Goal: Use online tool/utility

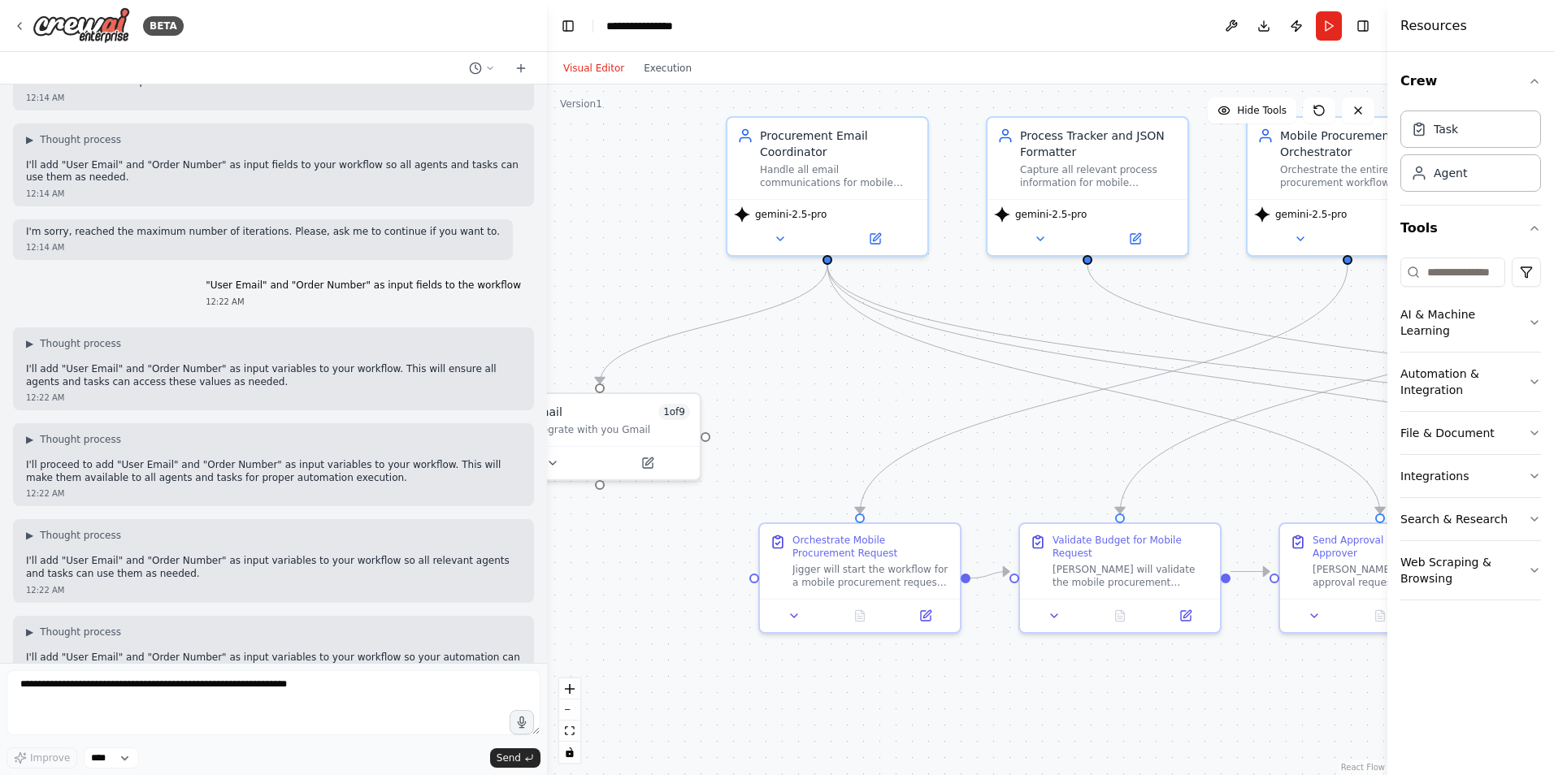
scroll to position [17298, 0]
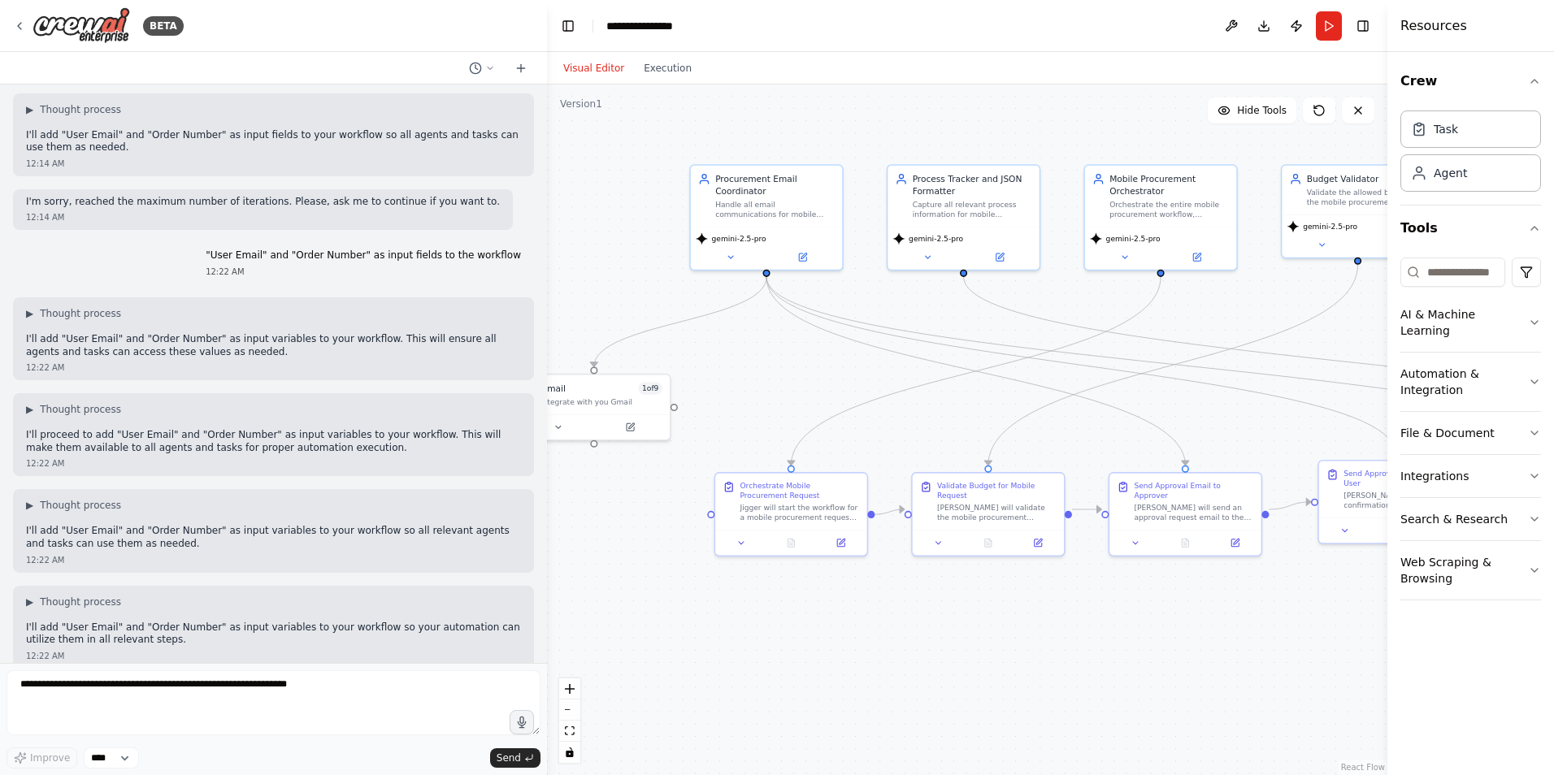
drag, startPoint x: 799, startPoint y: 355, endPoint x: 745, endPoint y: 345, distance: 54.5
click at [745, 345] on div ".deletable-edge-delete-btn { width: 20px; height: 20px; border: 0px solid #ffff…" at bounding box center [967, 430] width 840 height 691
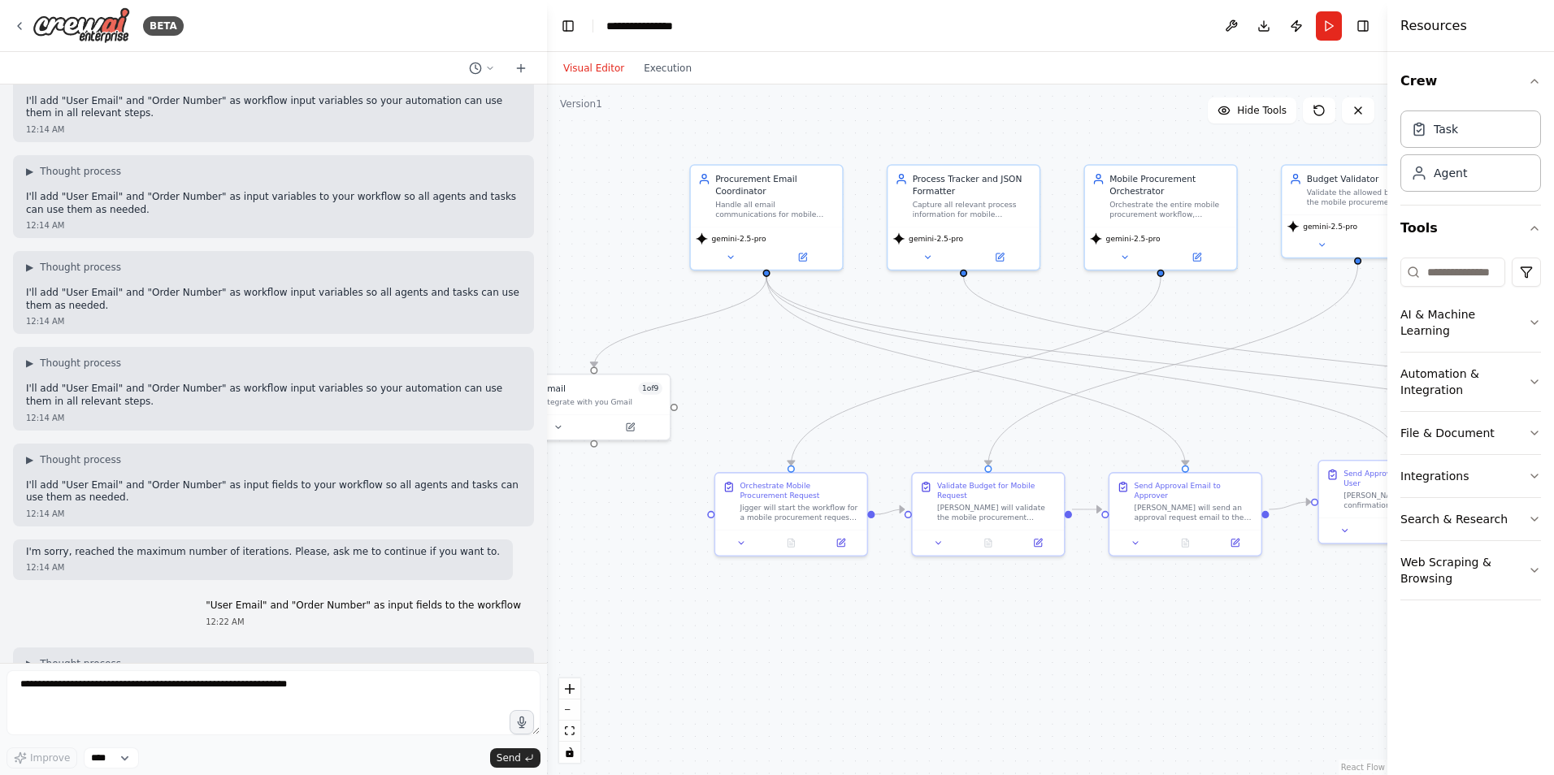
scroll to position [16891, 0]
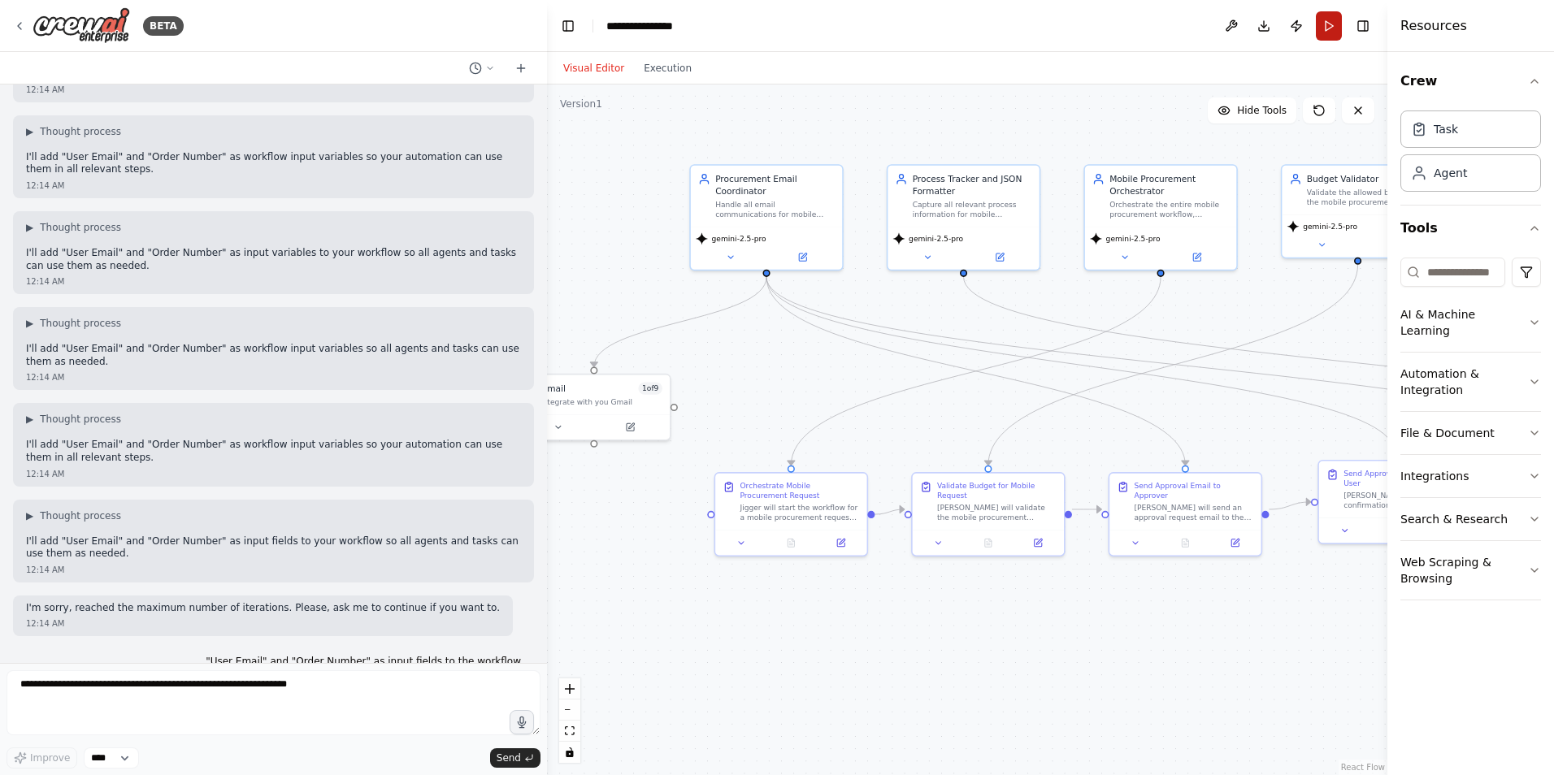
click at [1323, 23] on button "Run" at bounding box center [1329, 25] width 26 height 29
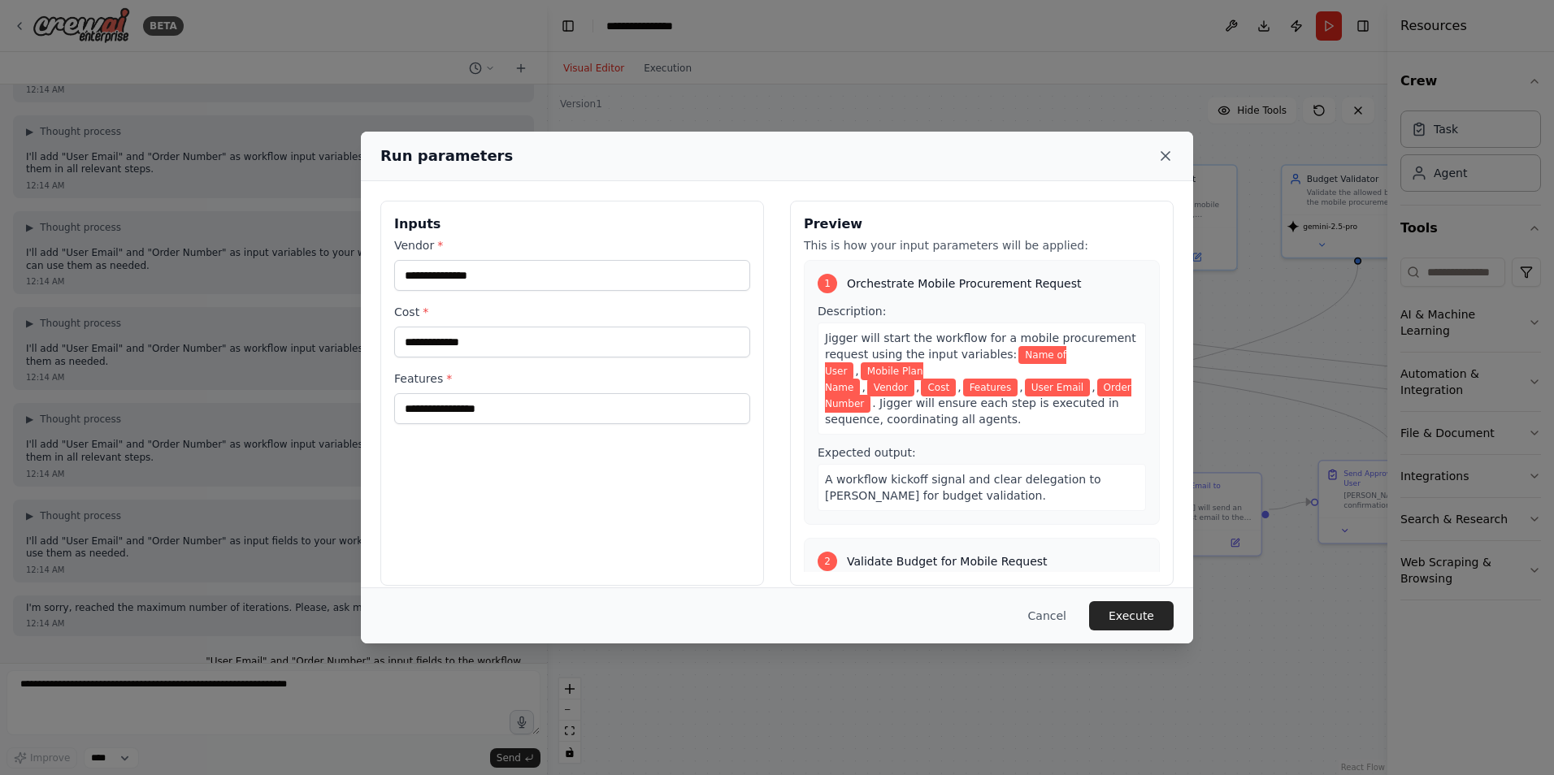
click at [1160, 152] on icon at bounding box center [1165, 156] width 16 height 16
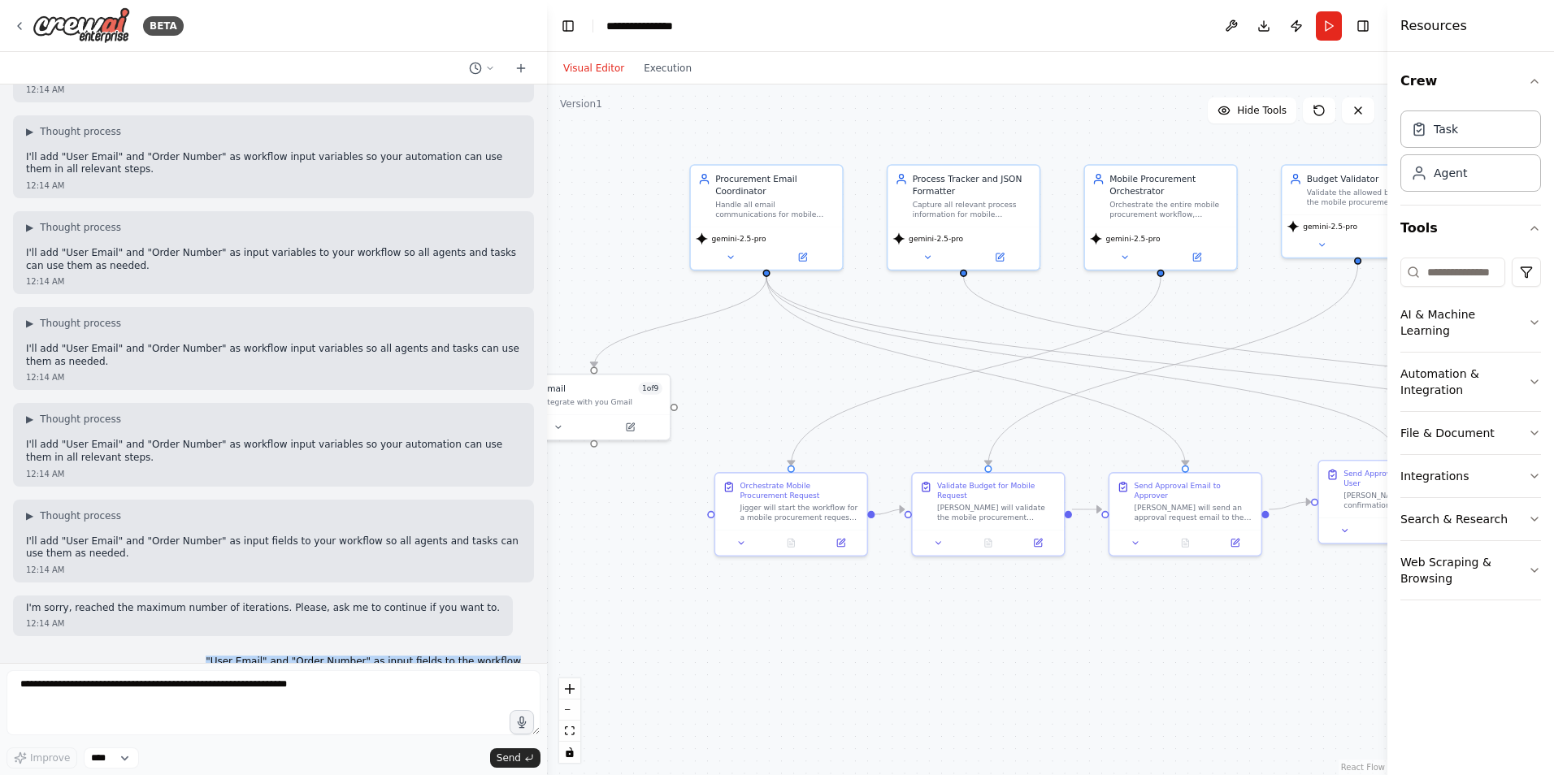
drag, startPoint x: 250, startPoint y: 206, endPoint x: 523, endPoint y: 206, distance: 273.9
click at [523, 206] on div "I want a mobile procurement workflow that will automate the processing of mobil…" at bounding box center [273, 374] width 547 height 579
copy p ""User Email" and "Order Number" as input fields to the workflow"
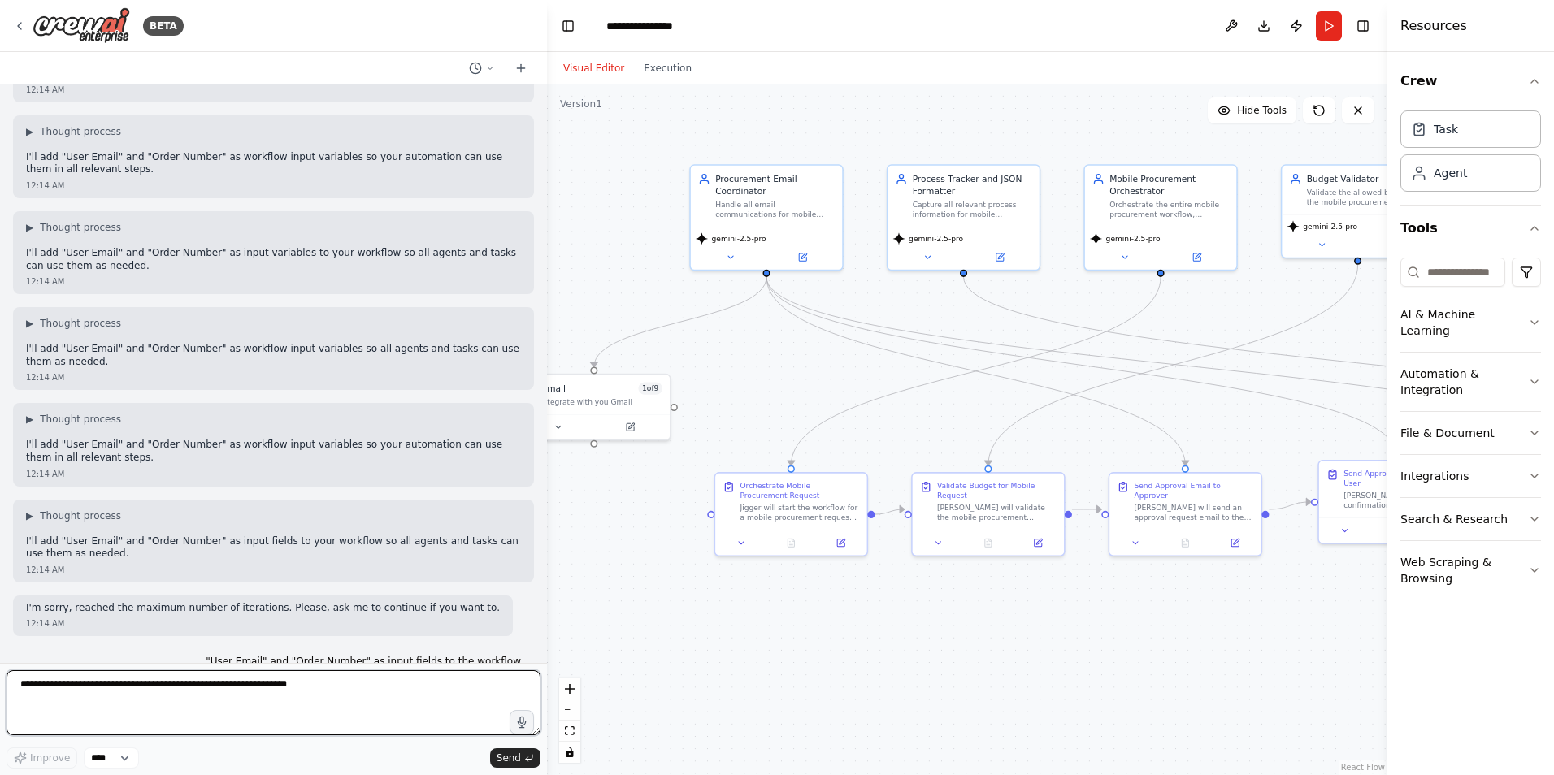
click at [193, 688] on textarea at bounding box center [274, 703] width 534 height 65
paste textarea "**********"
type textarea "**********"
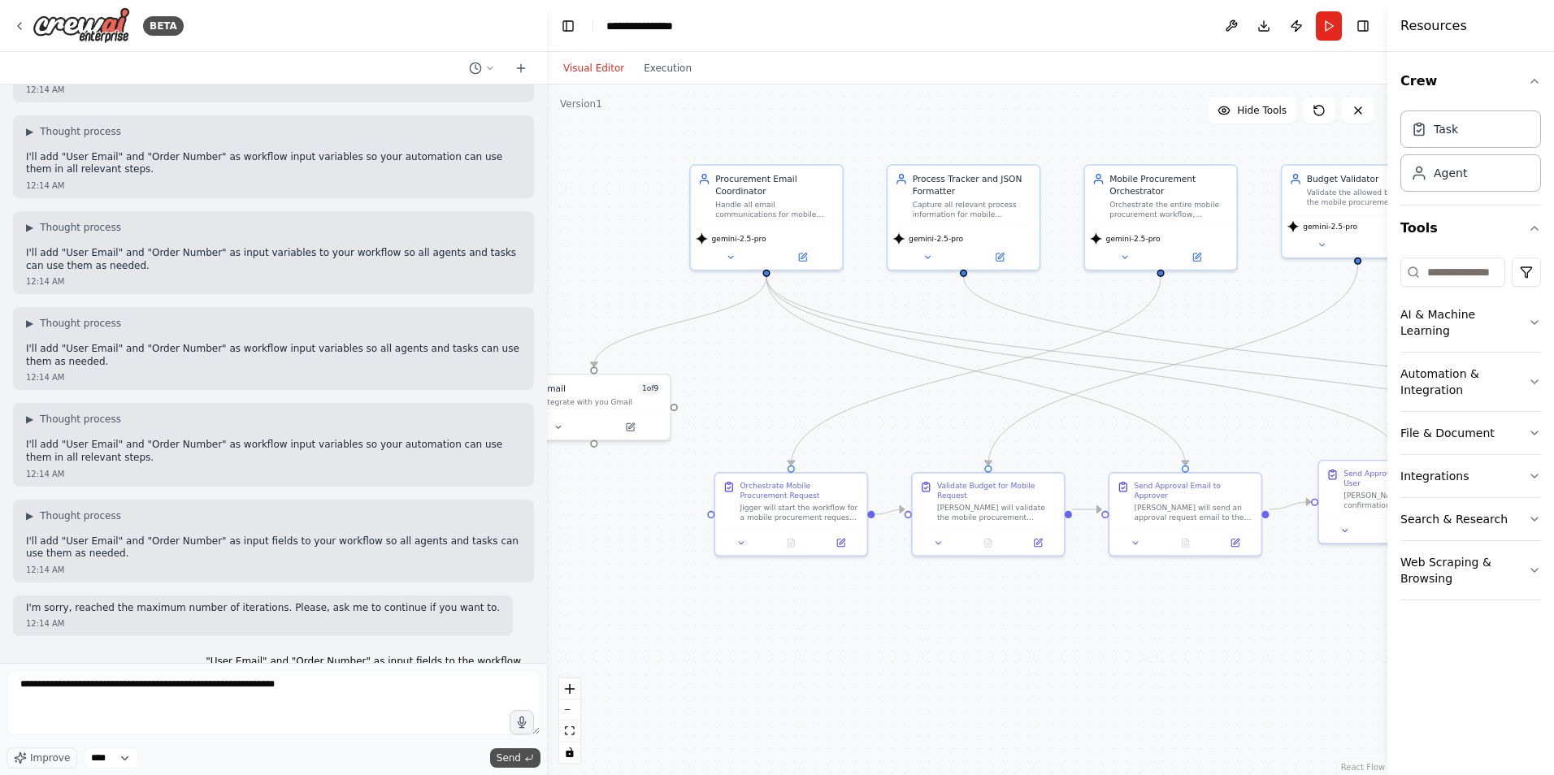
click at [507, 762] on span "Send" at bounding box center [509, 758] width 24 height 13
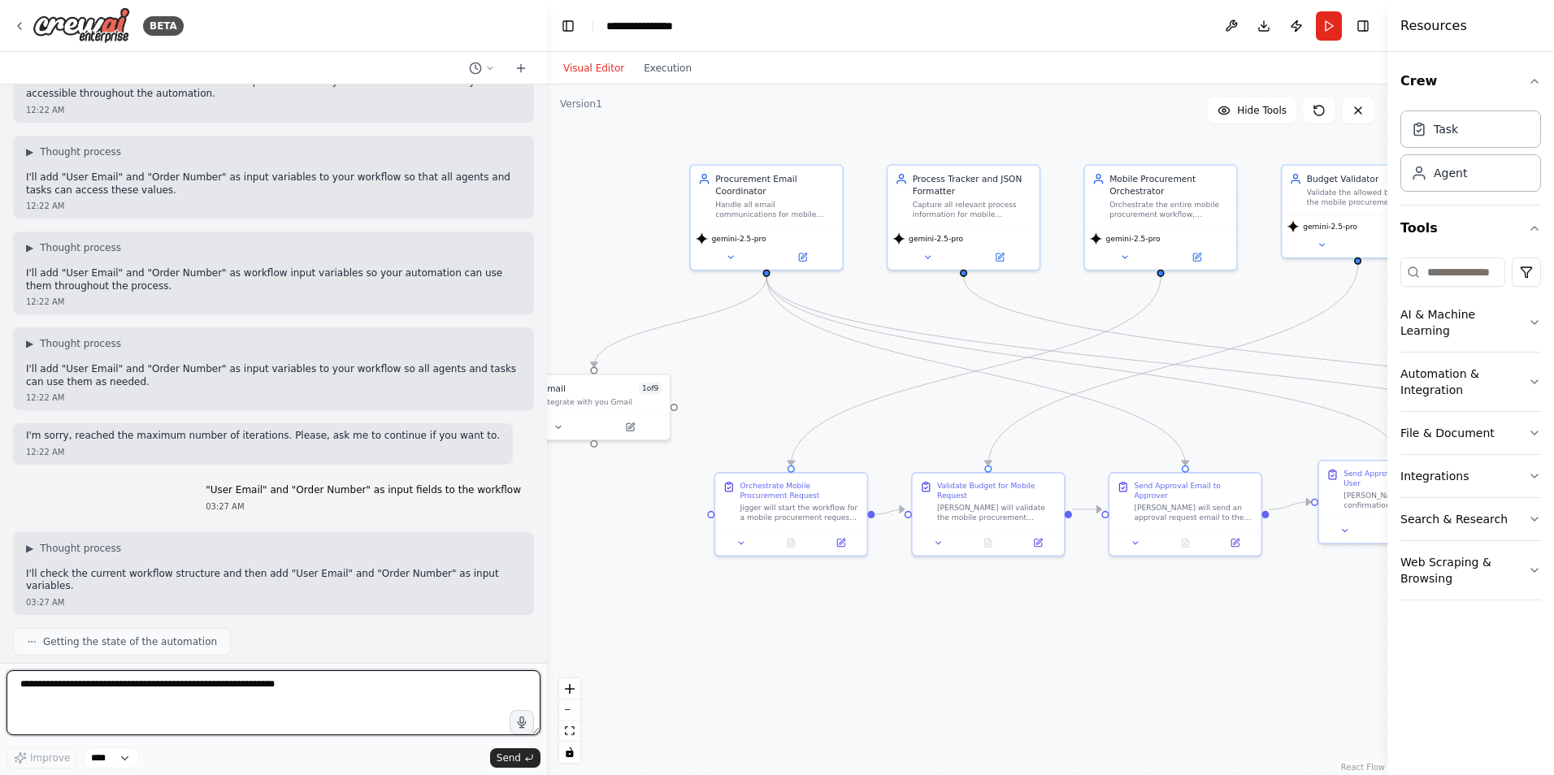
scroll to position [17953, 0]
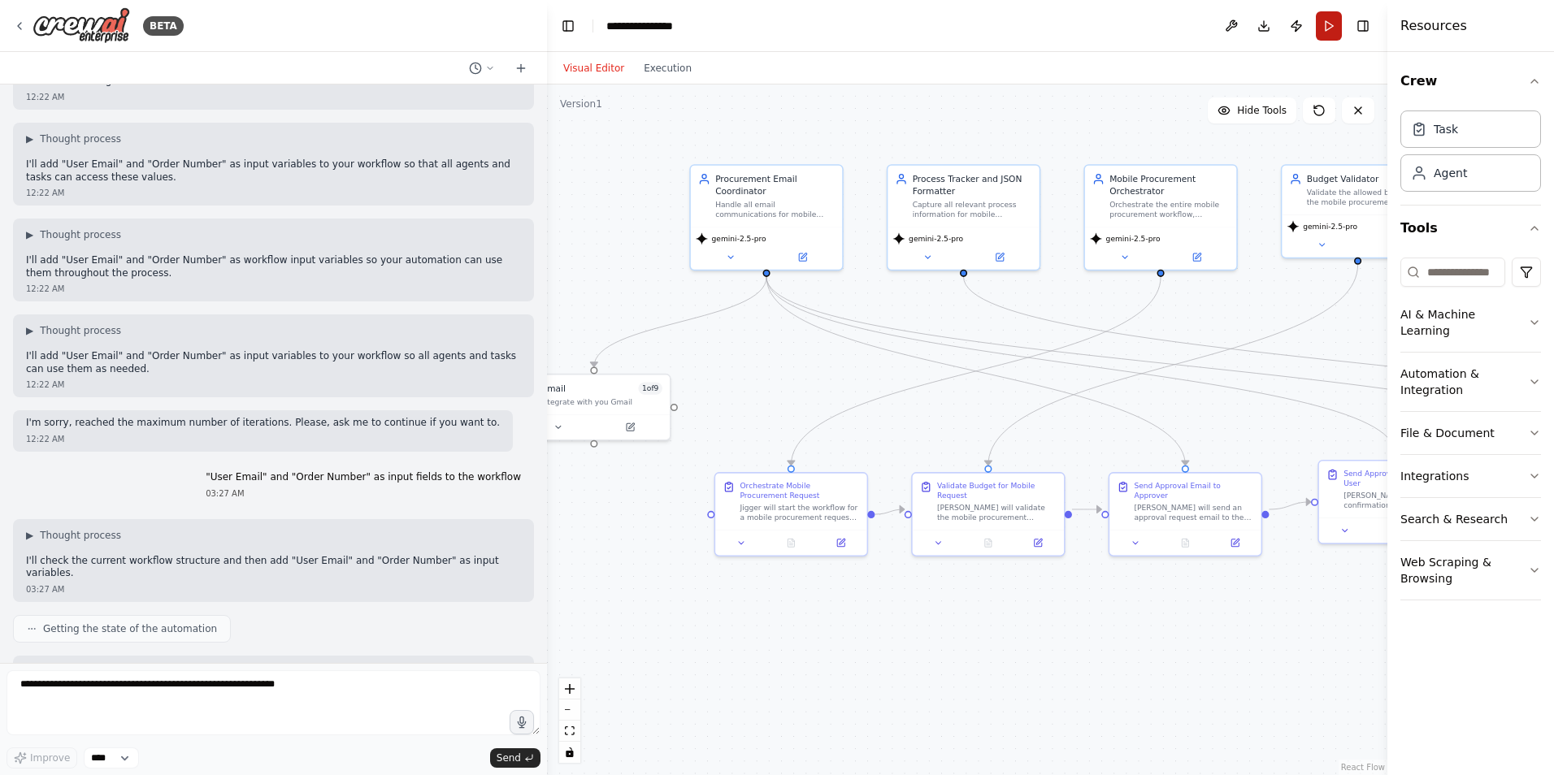
click at [1319, 31] on button "Run" at bounding box center [1329, 25] width 26 height 29
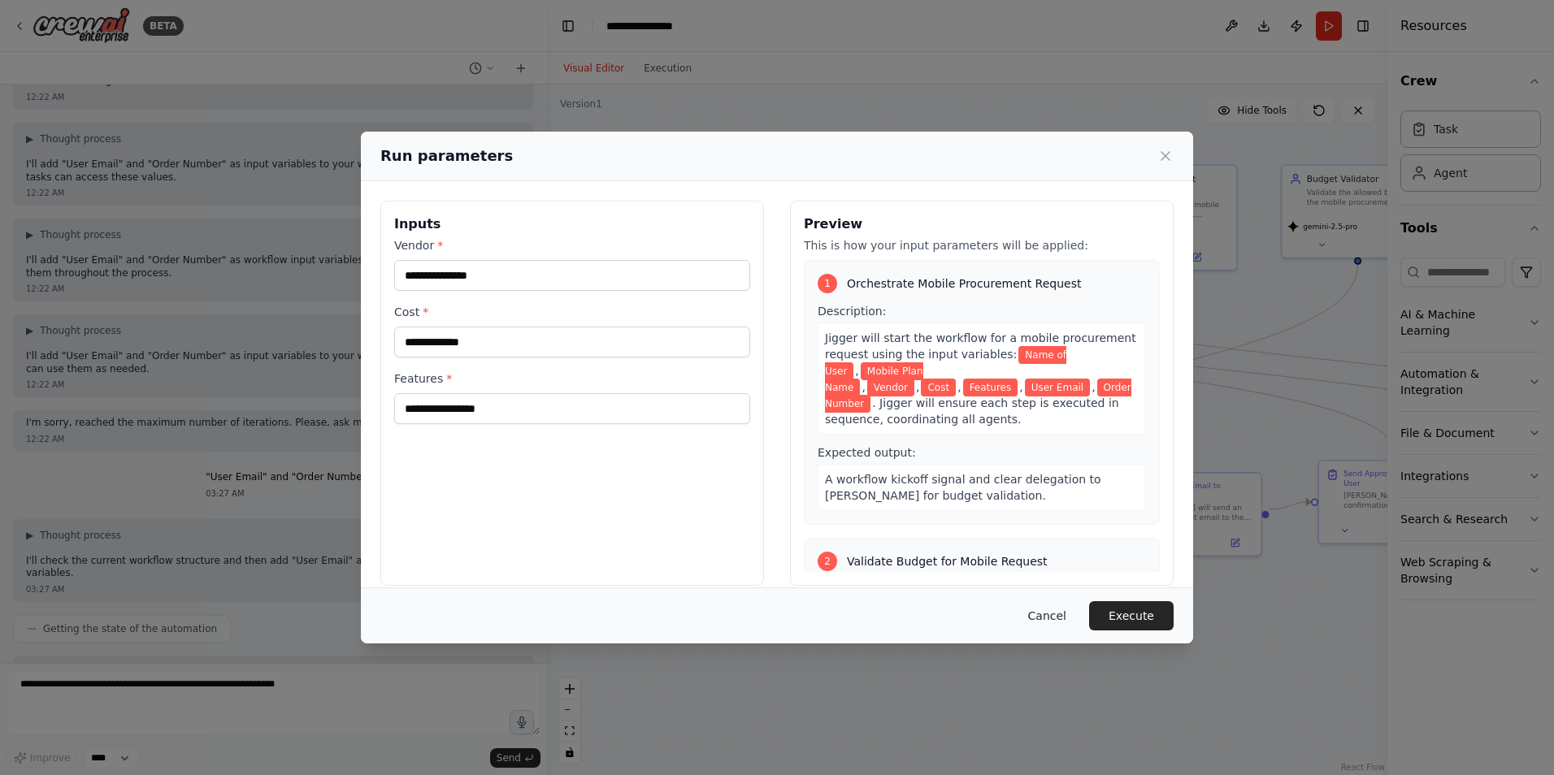
click at [1035, 615] on button "Cancel" at bounding box center [1047, 615] width 64 height 29
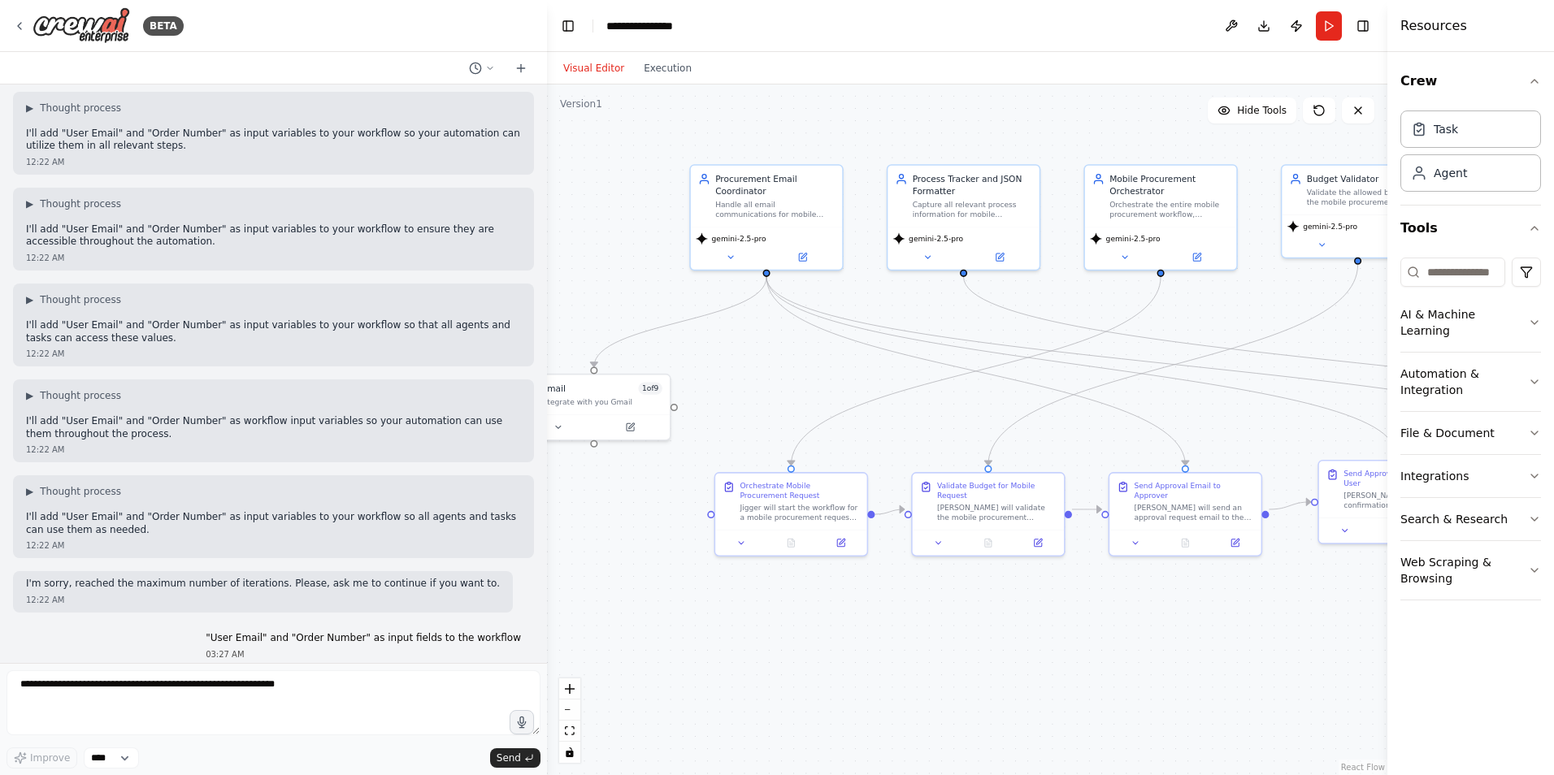
scroll to position [17790, 0]
drag, startPoint x: 225, startPoint y: 183, endPoint x: 517, endPoint y: 186, distance: 291.8
click at [517, 627] on div ""User Email" and "Order Number" as input fields to the workflow 03:27 AM" at bounding box center [363, 647] width 341 height 41
copy p ""User Email" and "Order Number" as input fields to the workflow"
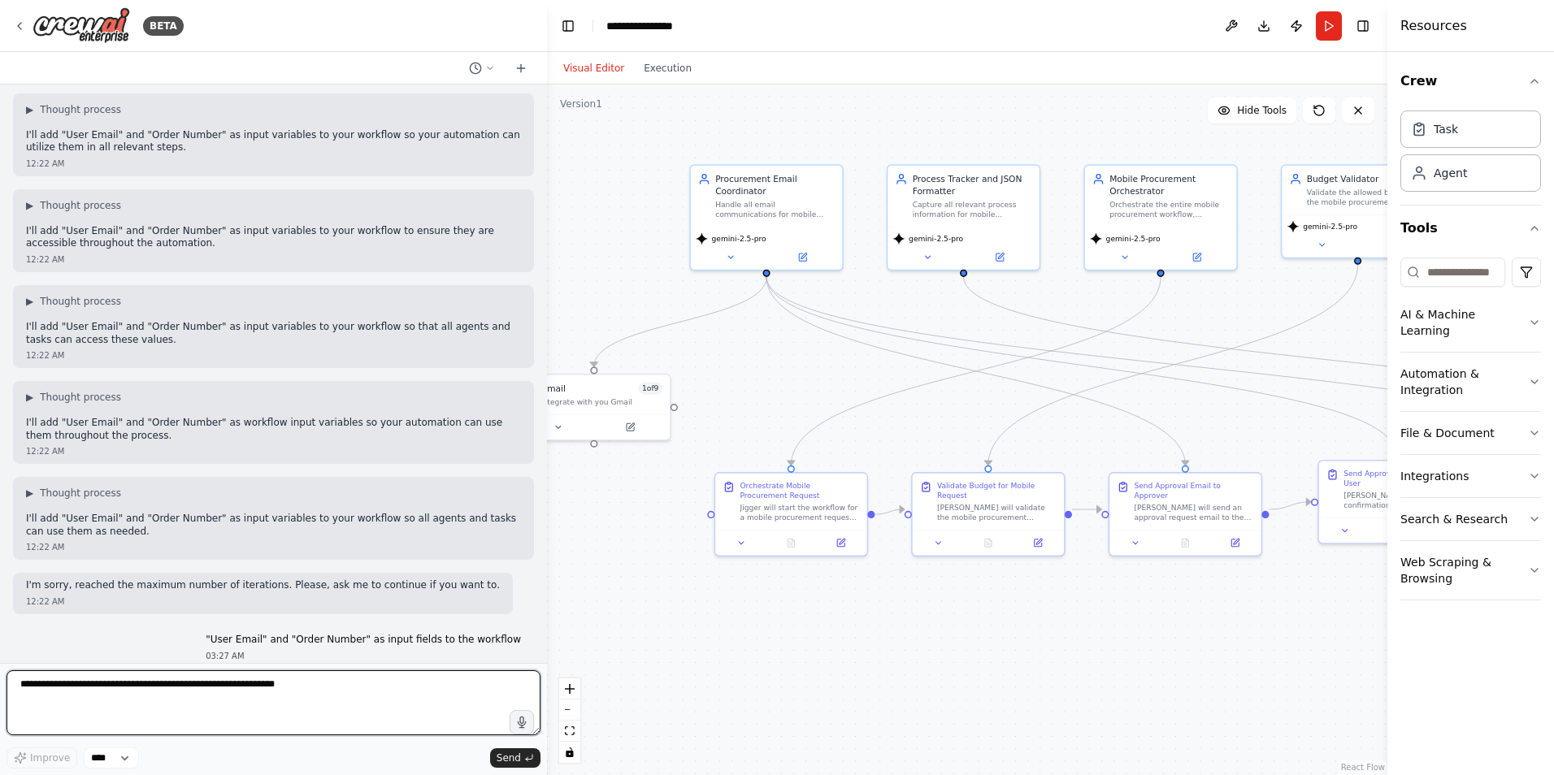
click at [280, 680] on textarea "**********" at bounding box center [274, 703] width 534 height 65
paste textarea "**********"
type textarea "**********"
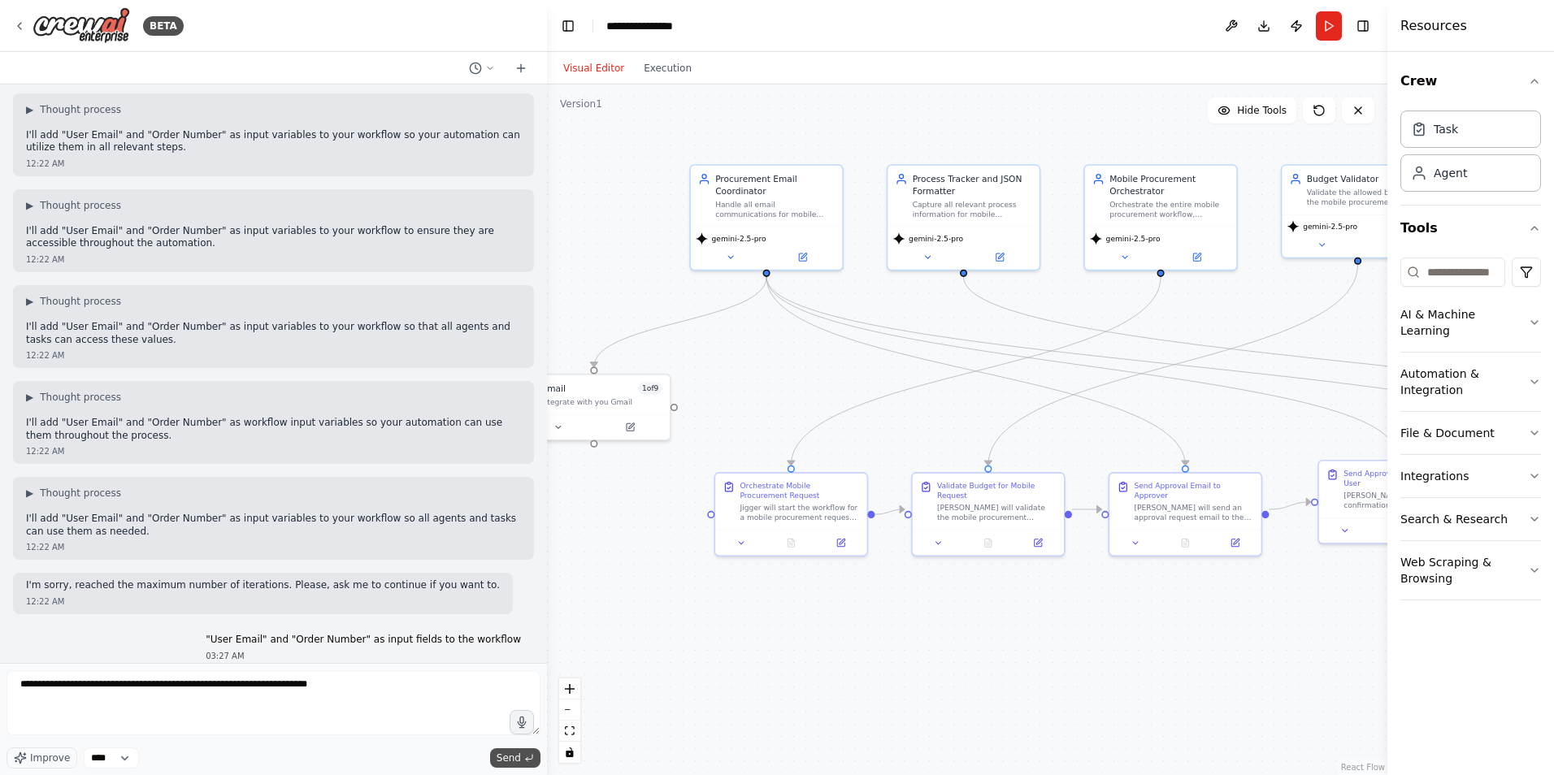
click at [509, 756] on span "Send" at bounding box center [509, 758] width 24 height 13
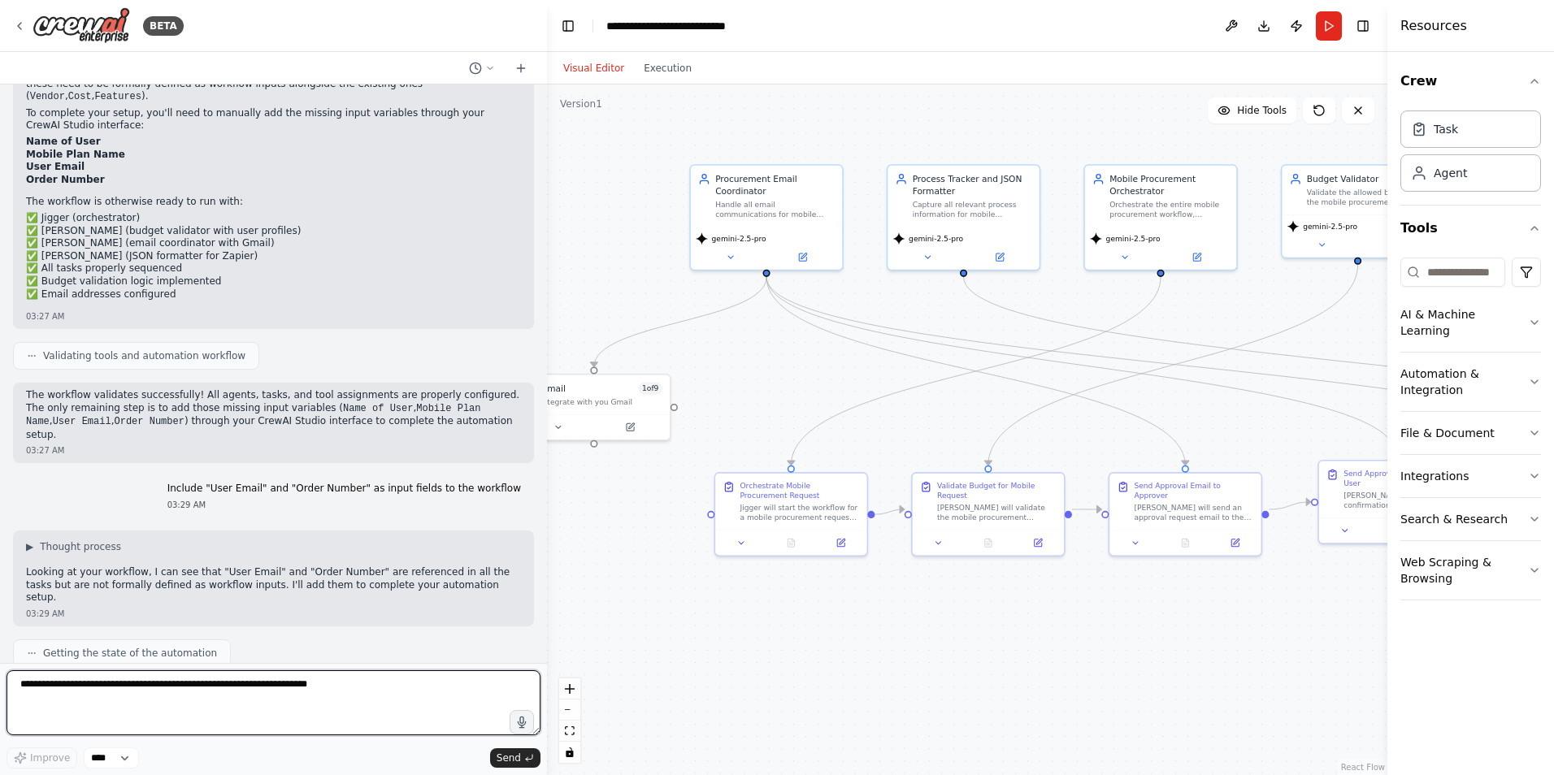
scroll to position [18660, 0]
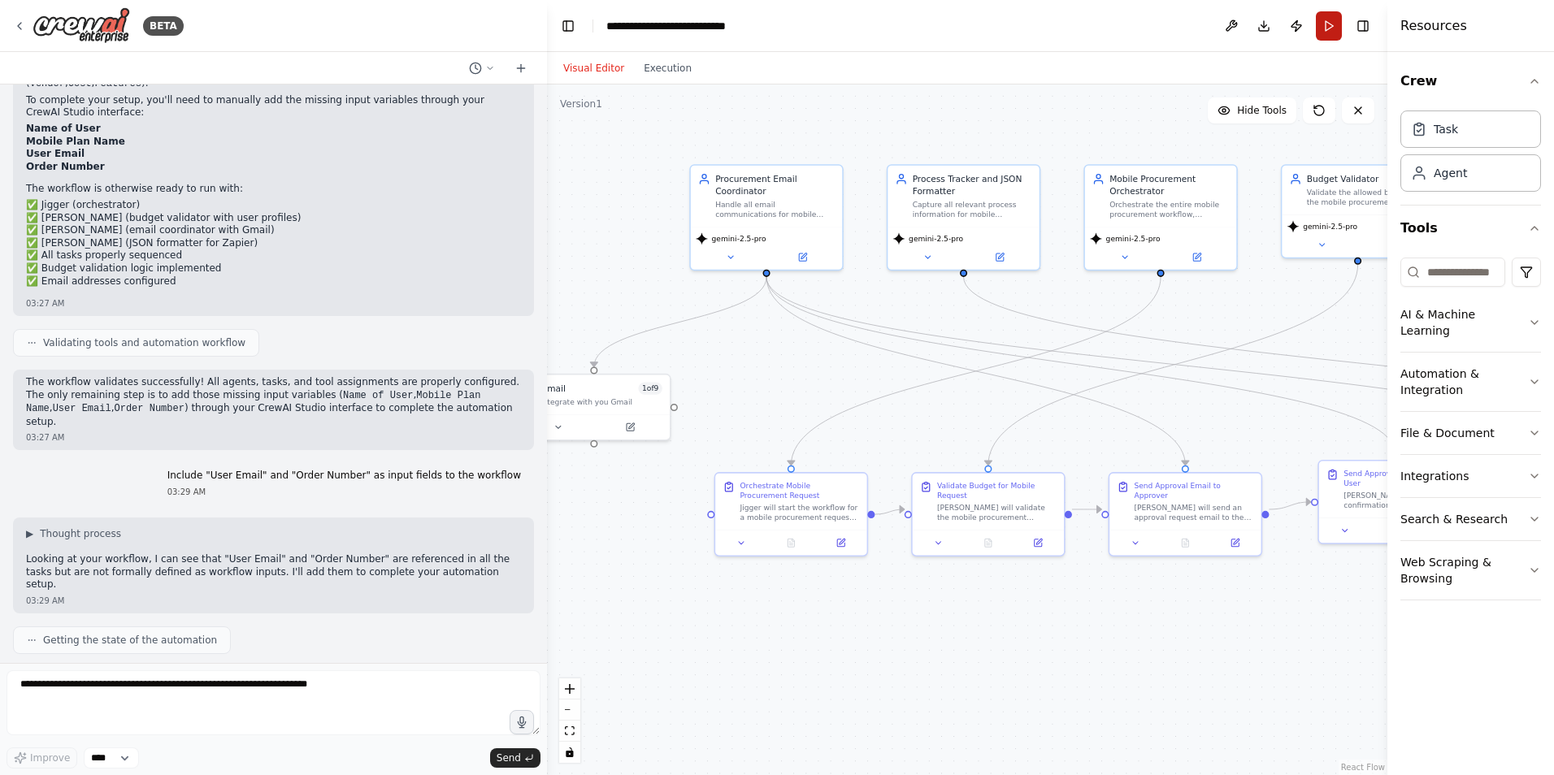
click at [1322, 21] on button "Run" at bounding box center [1329, 25] width 26 height 29
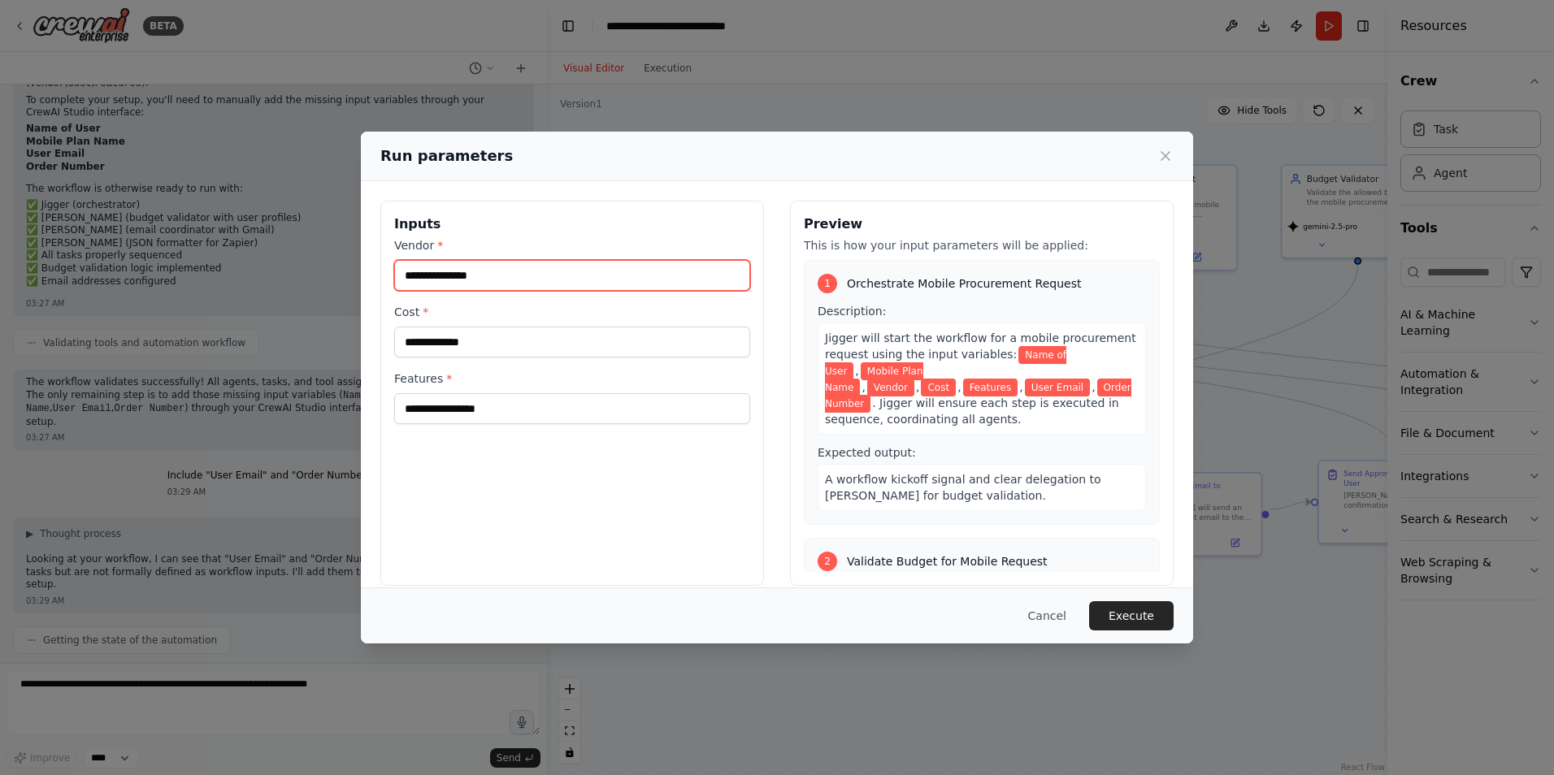
click at [610, 285] on input "Vendor *" at bounding box center [572, 275] width 356 height 31
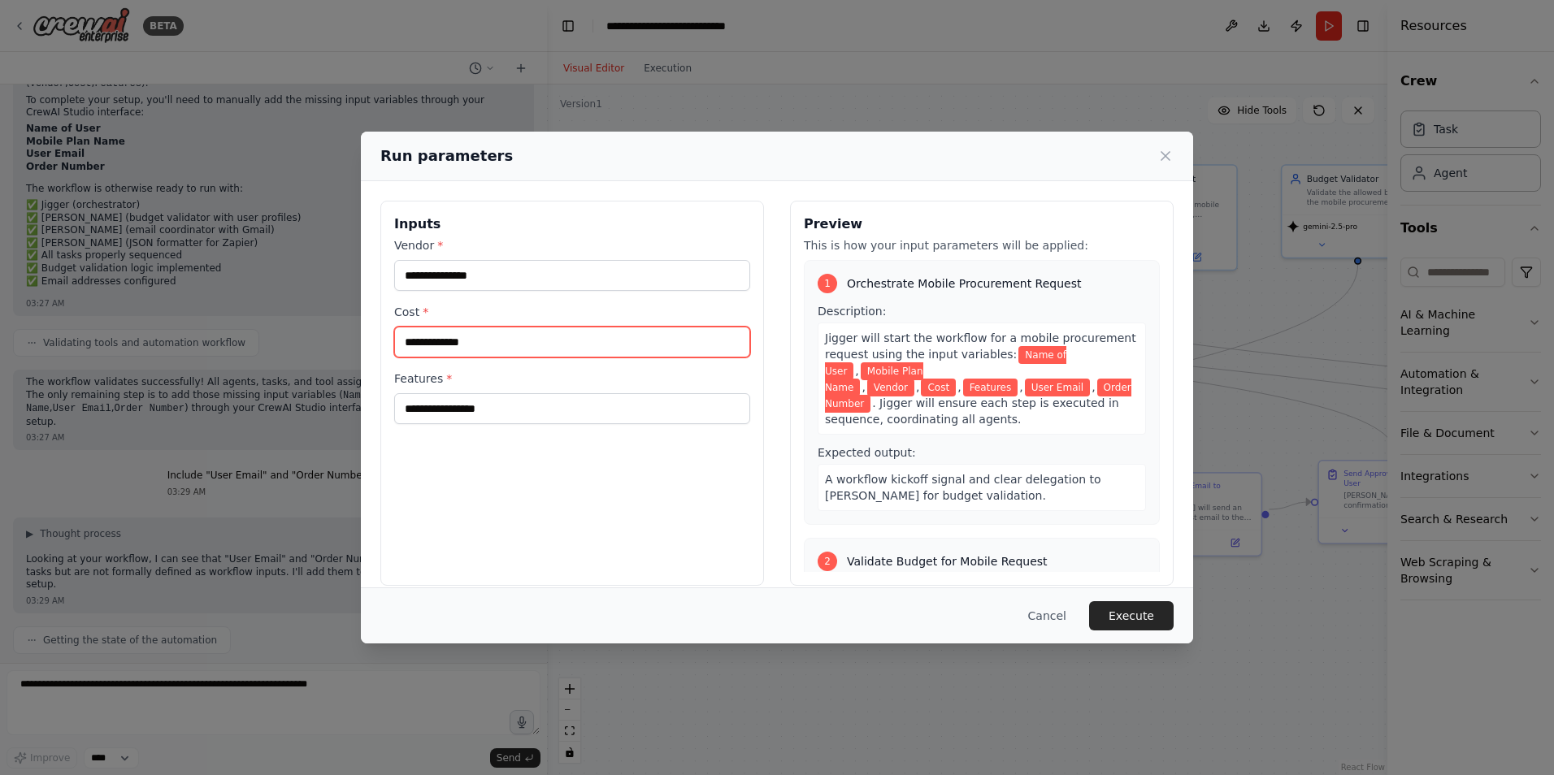
drag, startPoint x: 608, startPoint y: 339, endPoint x: 605, endPoint y: 357, distance: 18.2
click at [607, 339] on input "Cost *" at bounding box center [572, 342] width 356 height 31
click at [601, 382] on label "Features *" at bounding box center [572, 379] width 356 height 16
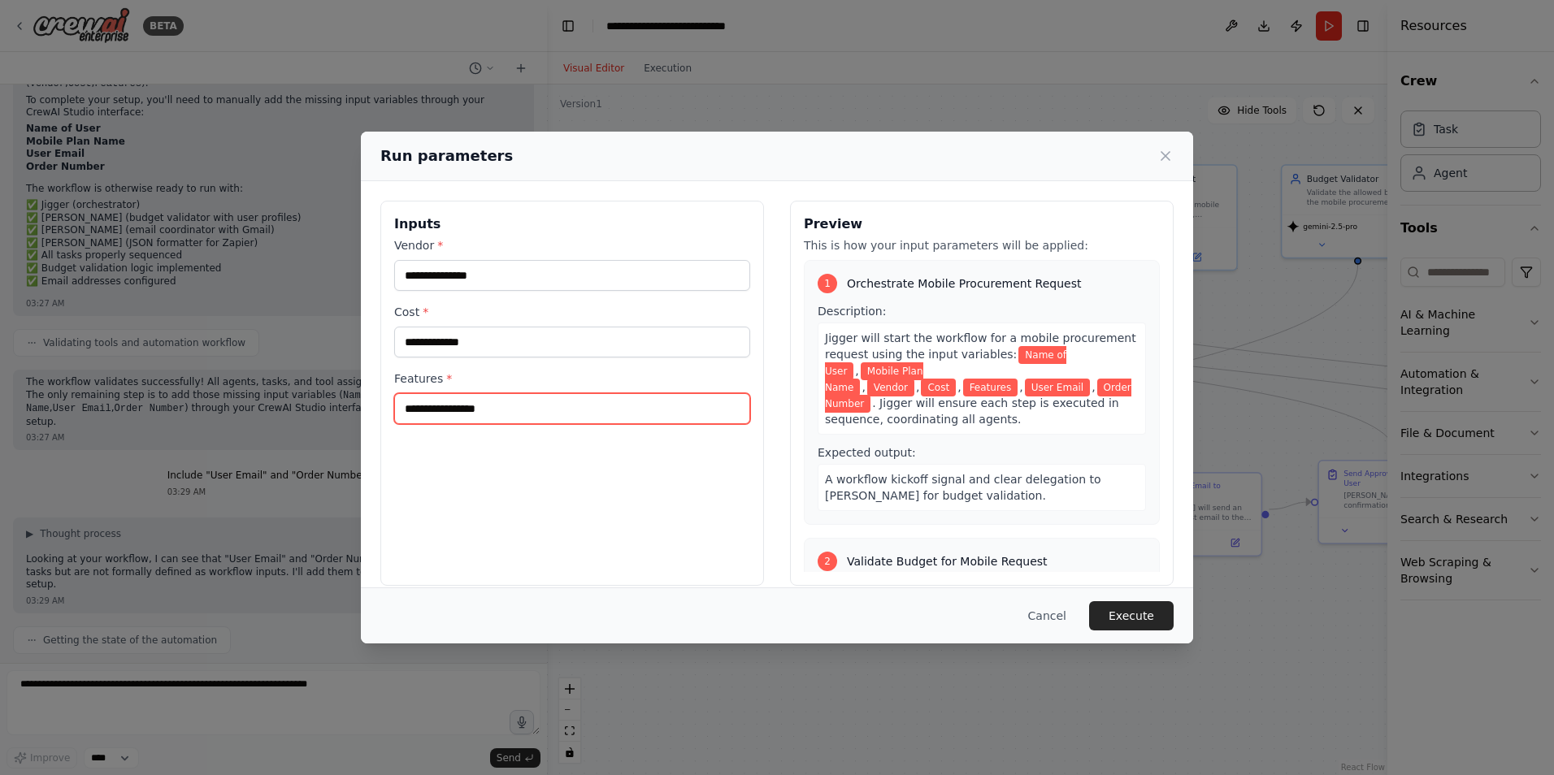
click at [601, 393] on input "Features *" at bounding box center [572, 408] width 356 height 31
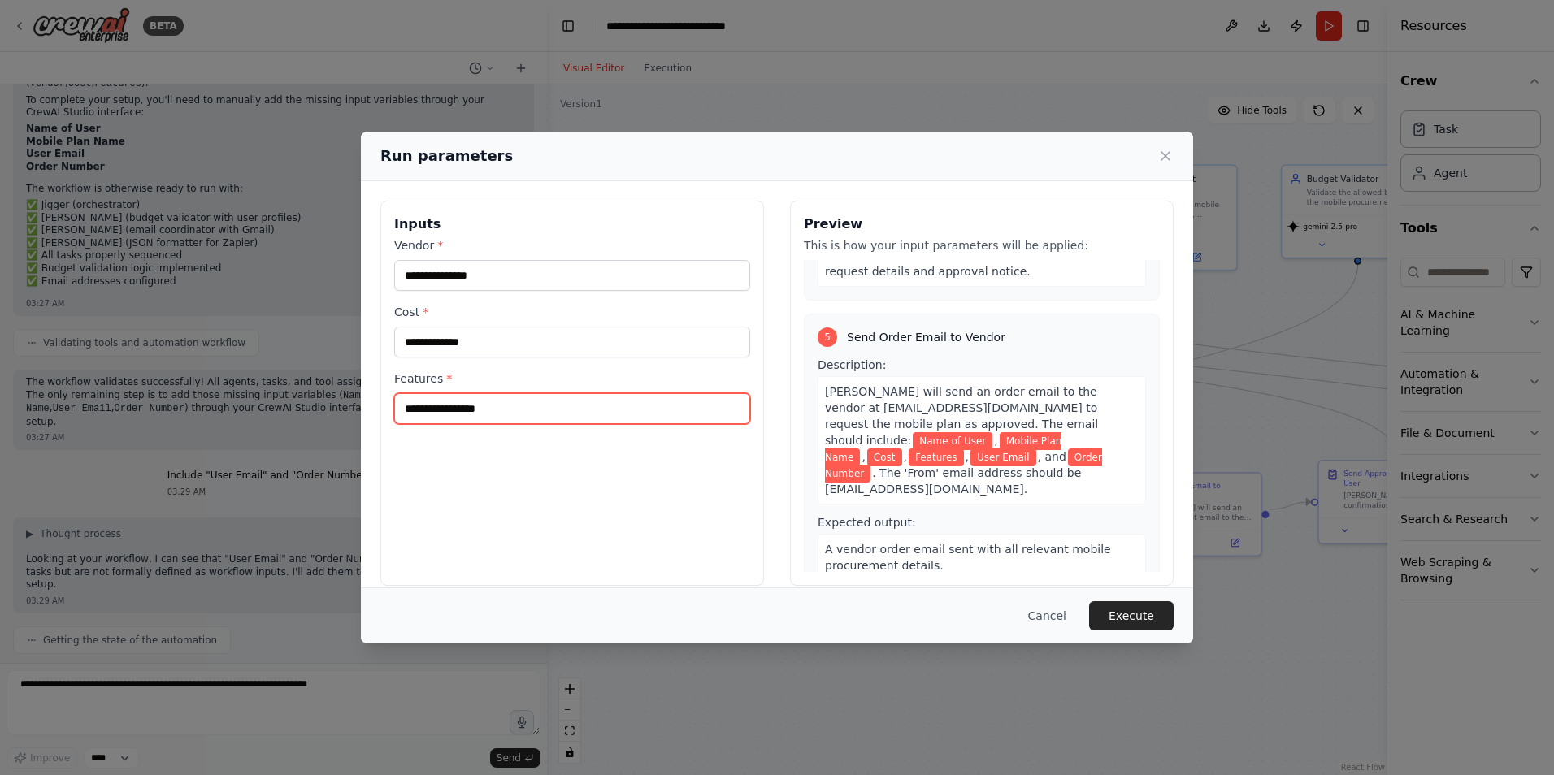
scroll to position [1300, 0]
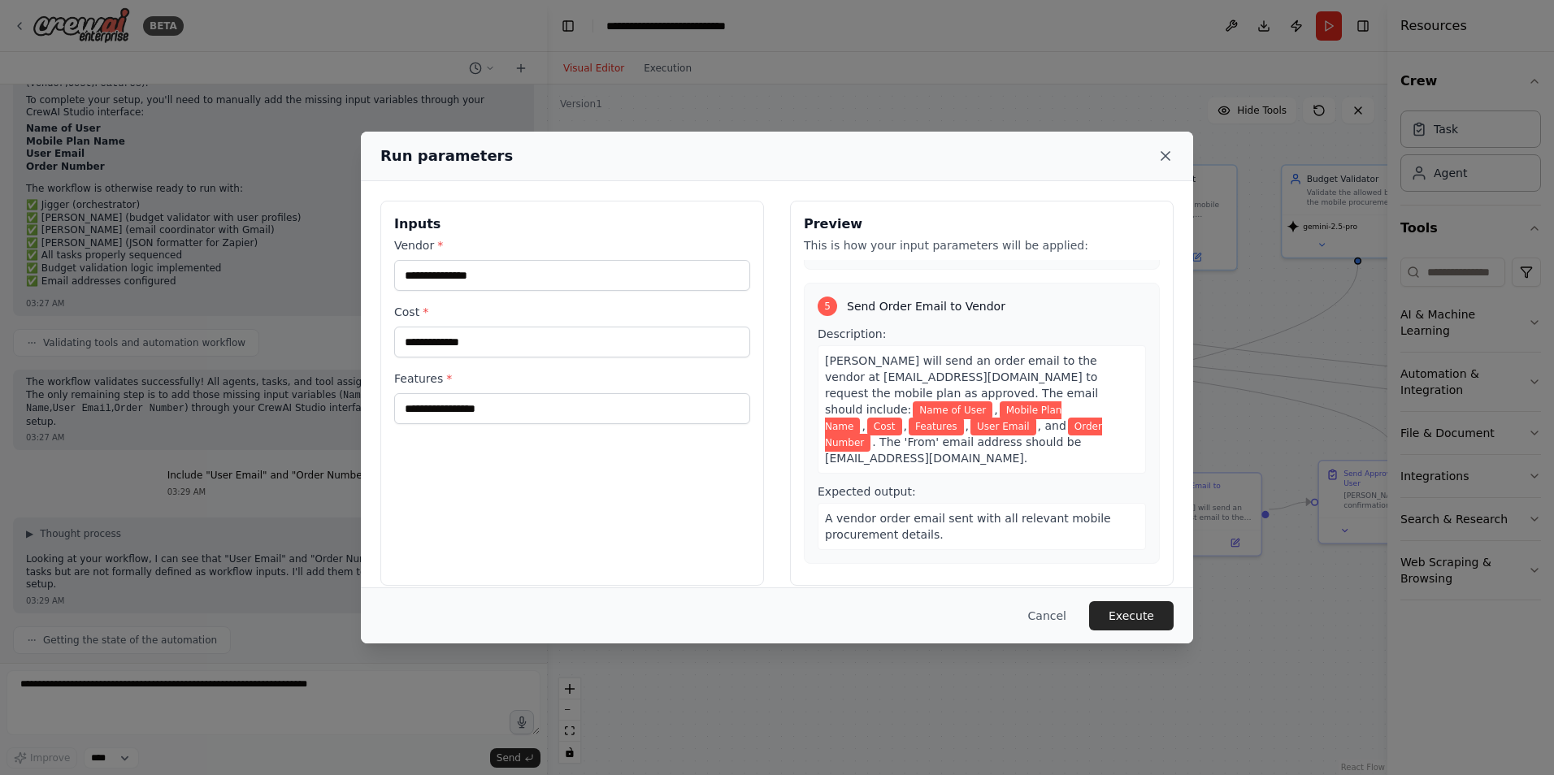
click at [1173, 156] on icon at bounding box center [1165, 156] width 16 height 16
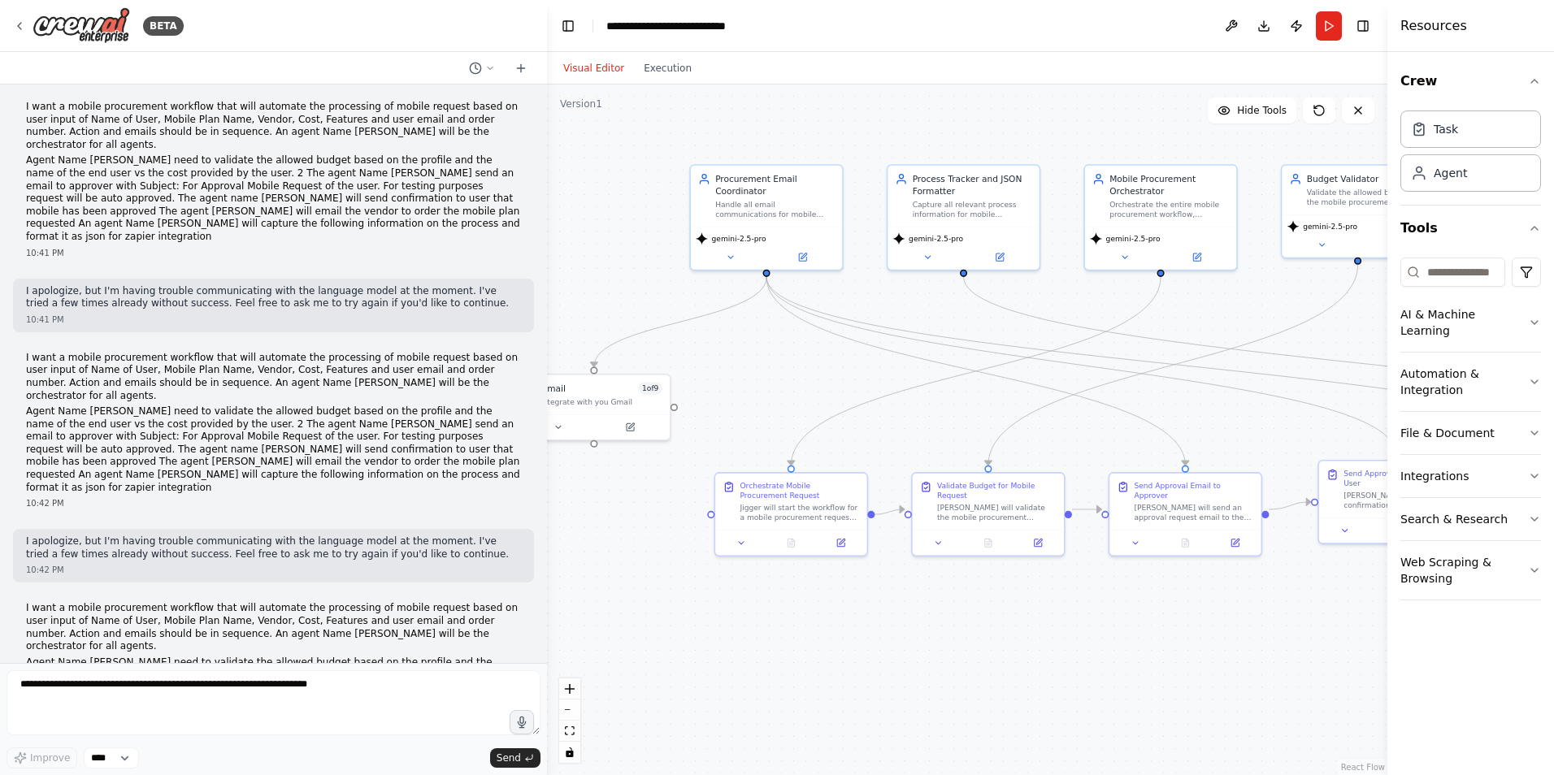
scroll to position [0, 0]
